Goal: Information Seeking & Learning: Check status

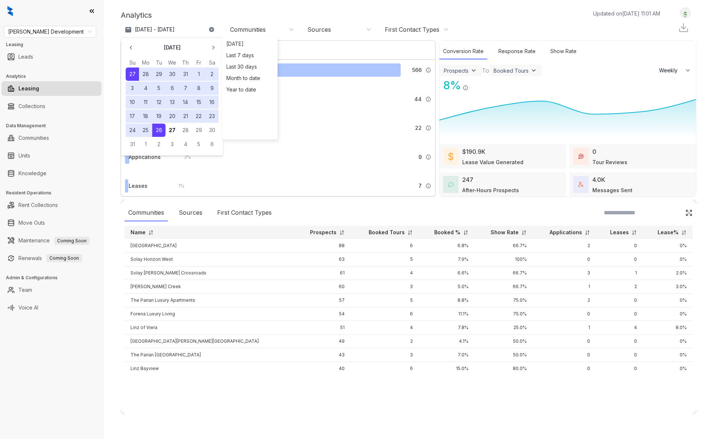
select select "******"
click at [306, 11] on div "Analytics Updated on Aug 27, 2025, 11:01 AM" at bounding box center [394, 15] width 547 height 11
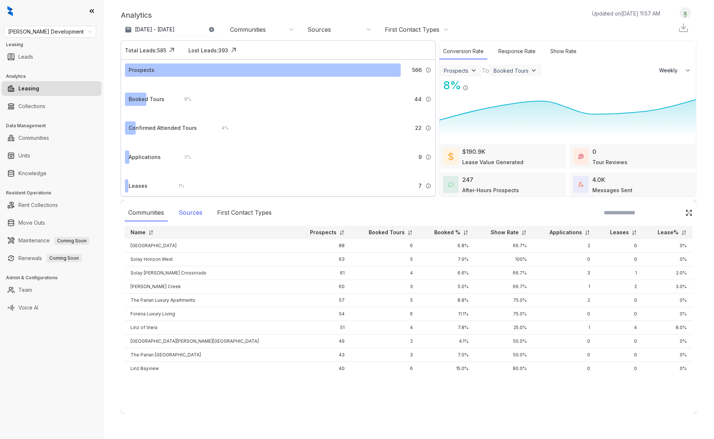
click at [198, 210] on div "Sources" at bounding box center [190, 212] width 31 height 17
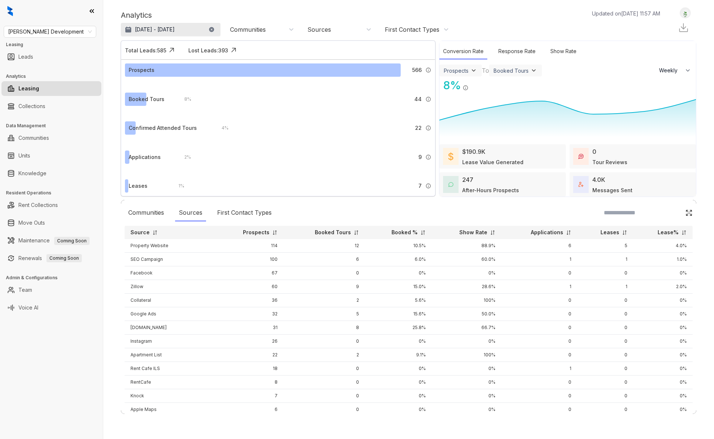
click at [175, 31] on p "[DATE] - [DATE]" at bounding box center [155, 29] width 40 height 7
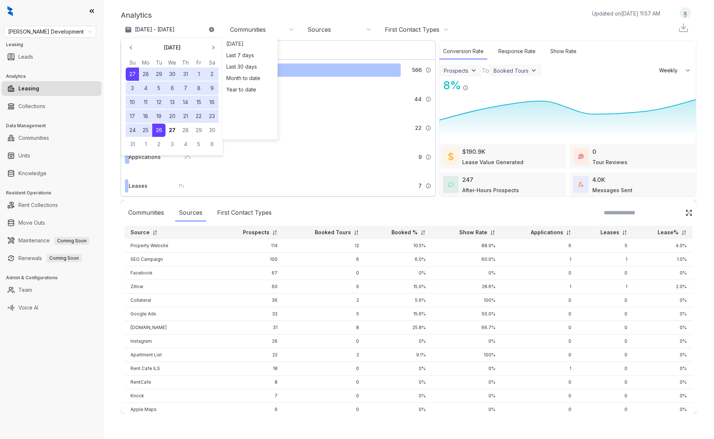
click at [197, 74] on button "1" at bounding box center [198, 73] width 13 height 13
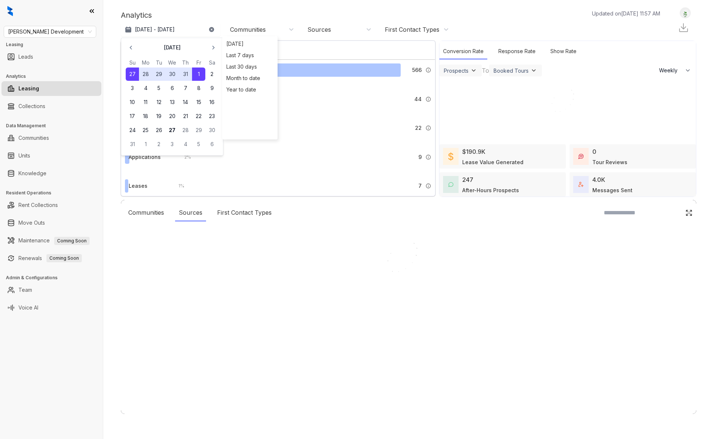
click at [197, 74] on div at bounding box center [357, 219] width 714 height 439
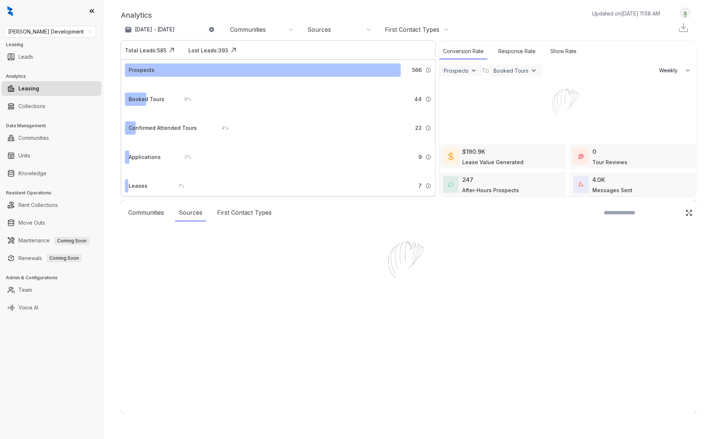
click at [187, 32] on div at bounding box center [357, 219] width 714 height 439
drag, startPoint x: 190, startPoint y: 25, endPoint x: 190, endPoint y: 33, distance: 7.8
click at [190, 25] on div at bounding box center [357, 219] width 714 height 439
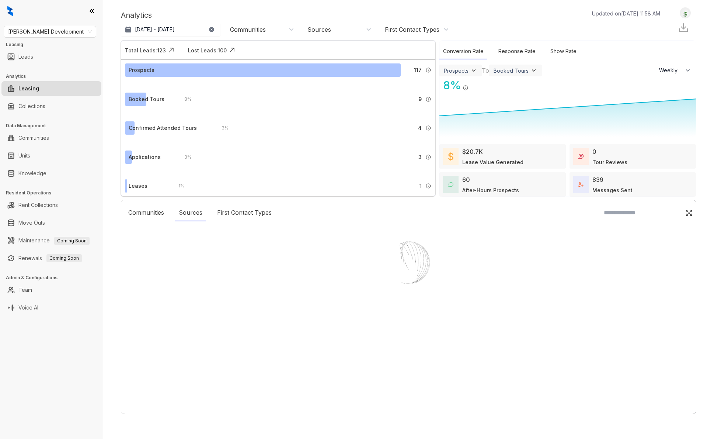
click at [175, 28] on p "Jul 27, 2025 - Aug 1, 2025" at bounding box center [155, 29] width 40 height 7
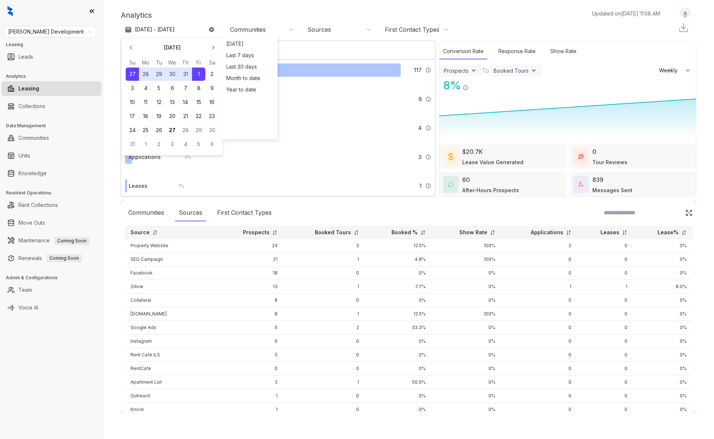
click at [197, 74] on button "1" at bounding box center [198, 73] width 13 height 13
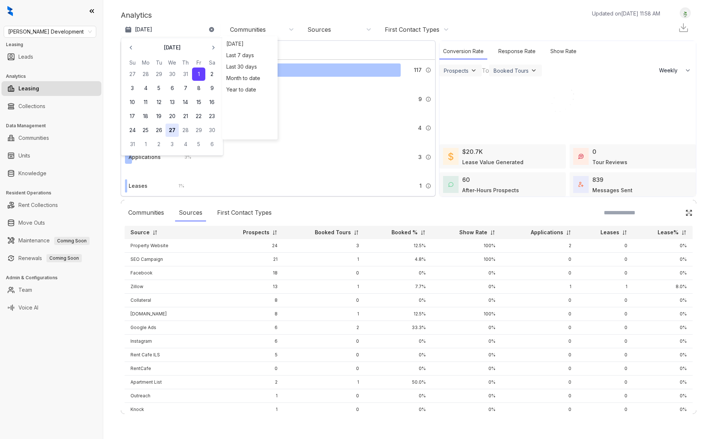
click at [171, 130] on button "27" at bounding box center [172, 130] width 13 height 13
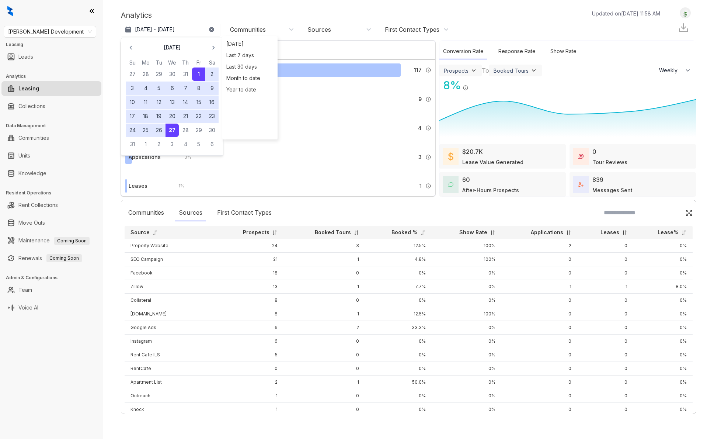
click at [244, 9] on div "Analytics Updated on Aug 27, 2025, 11:58 AM Aug 1 - 27, 2025 August 2025 Su Mo …" at bounding box center [409, 22] width 576 height 30
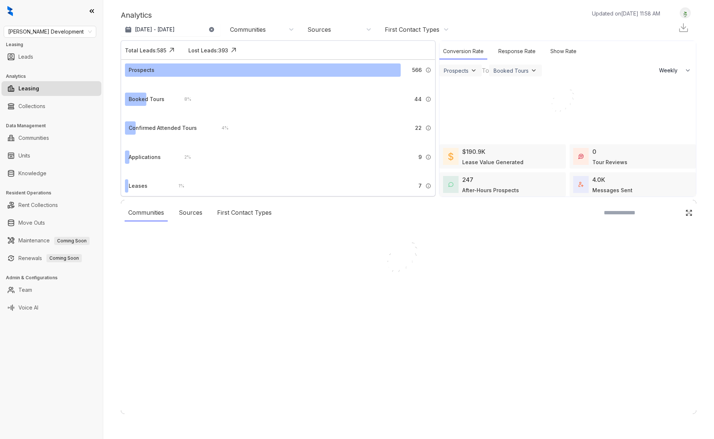
select select "******"
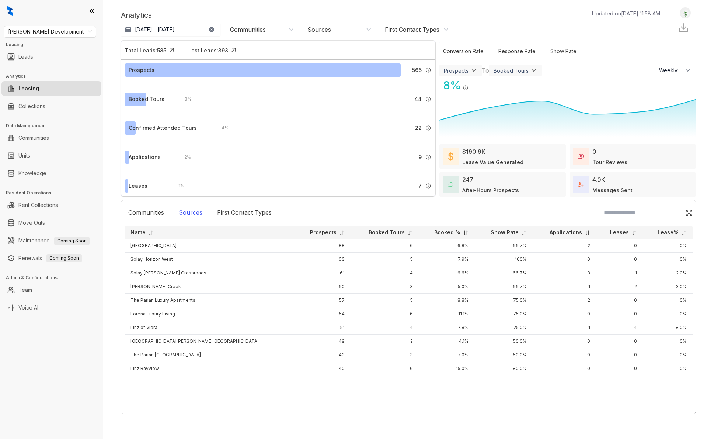
click at [184, 215] on div "Sources" at bounding box center [190, 212] width 31 height 17
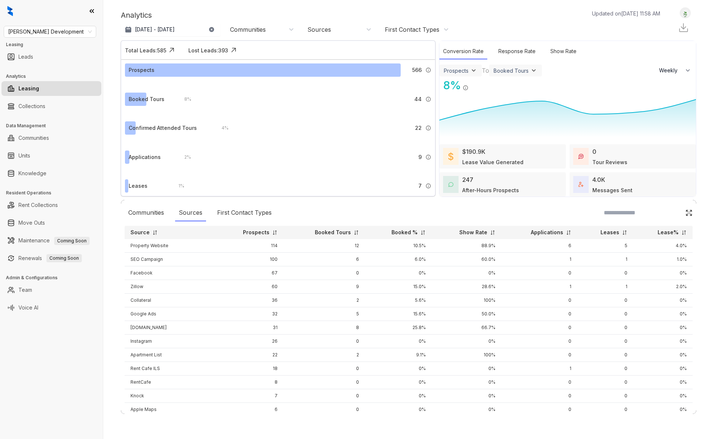
click at [426, 232] on img at bounding box center [423, 233] width 6 height 6
click at [152, 232] on img at bounding box center [155, 233] width 6 height 6
